Goal: Check status: Check status

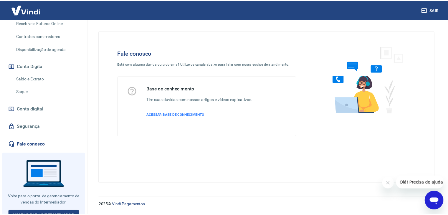
scroll to position [164, 0]
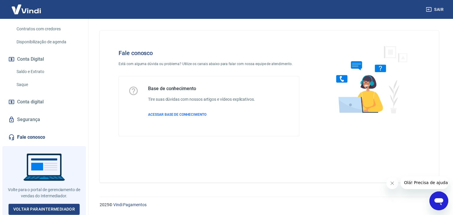
click at [27, 73] on link "Saldo e Extrato" at bounding box center [47, 72] width 67 height 12
